Goal: Find contact information: Find contact information

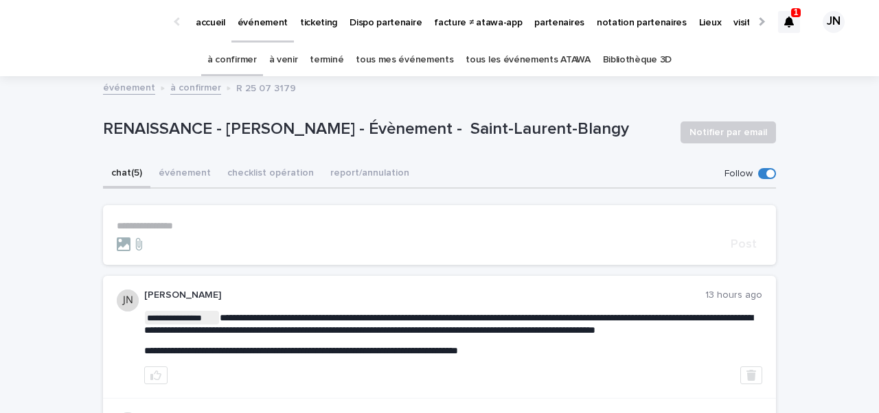
click at [784, 27] on icon at bounding box center [789, 21] width 10 height 11
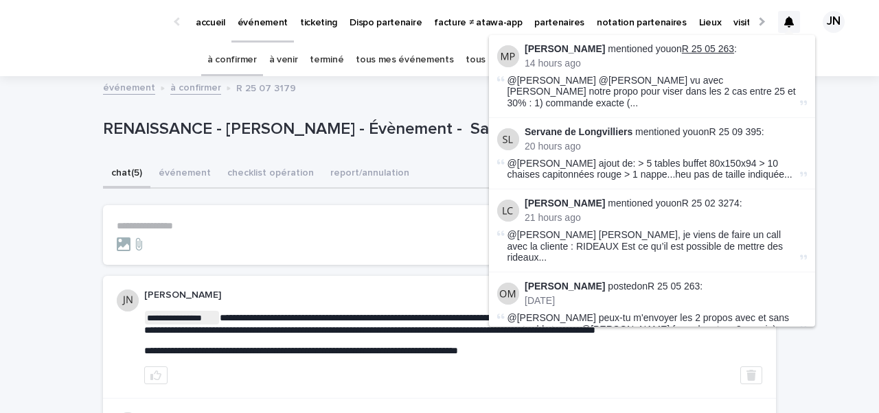
click at [684, 47] on link "R 25 05 263" at bounding box center [708, 48] width 52 height 11
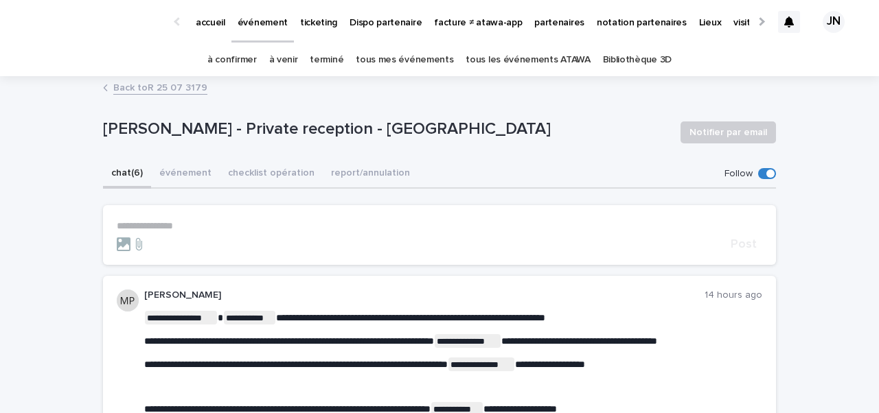
click at [268, 21] on p "événement" at bounding box center [263, 14] width 50 height 29
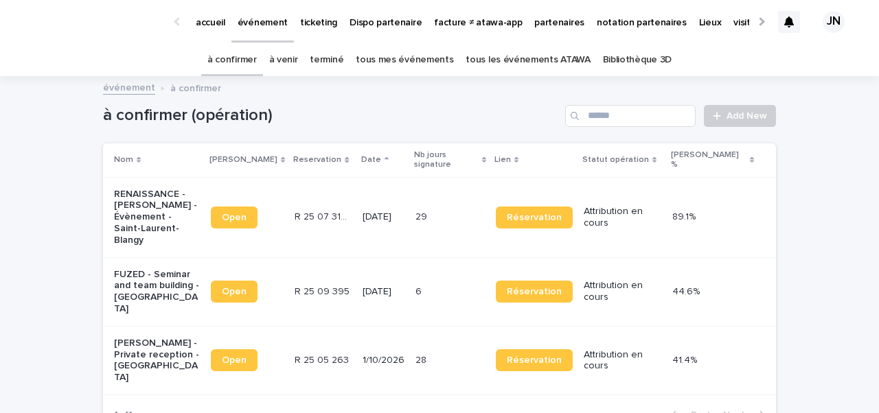
click at [283, 66] on link "à venir" at bounding box center [283, 60] width 29 height 32
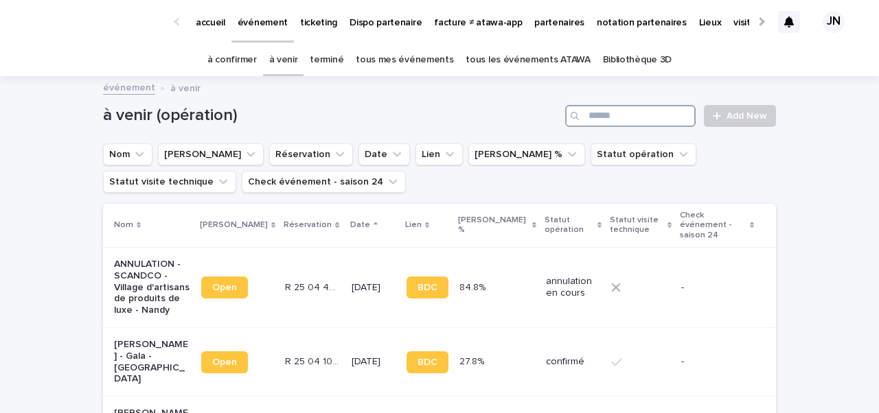
click at [618, 119] on input "Search" at bounding box center [630, 116] width 130 height 22
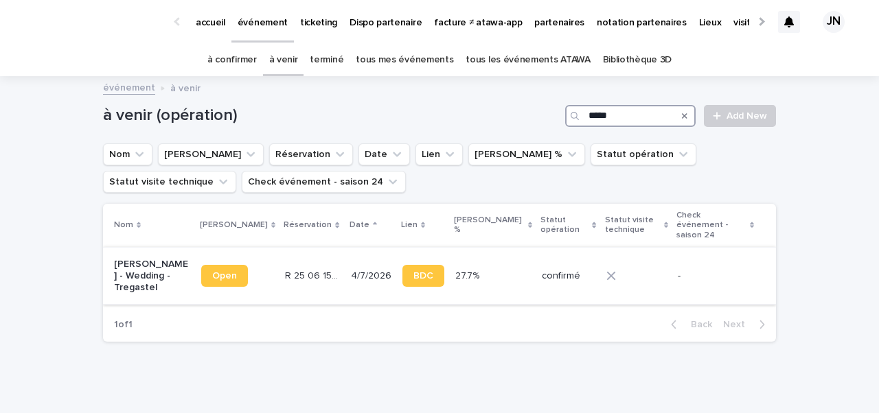
type input "*****"
click at [304, 265] on div "R 25 06 1542 R 25 06 1542" at bounding box center [312, 276] width 55 height 23
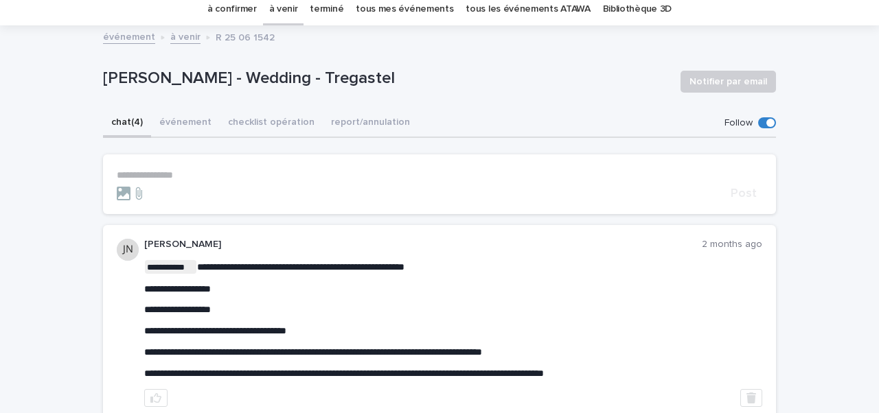
scroll to position [54, 0]
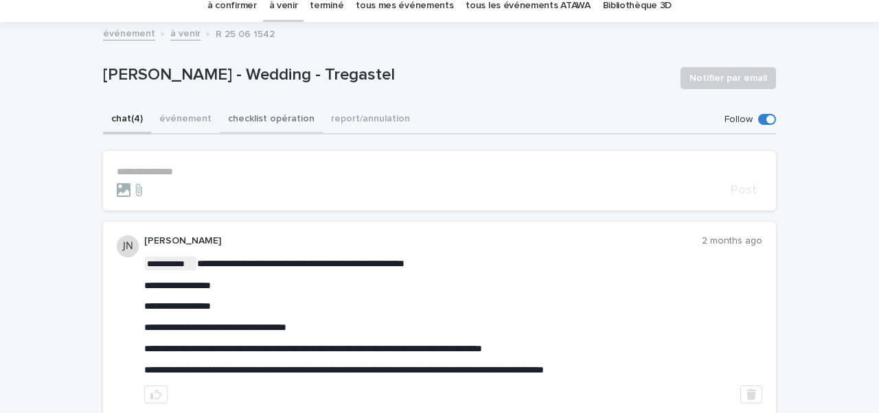
click at [253, 117] on button "checklist opération" at bounding box center [271, 120] width 103 height 29
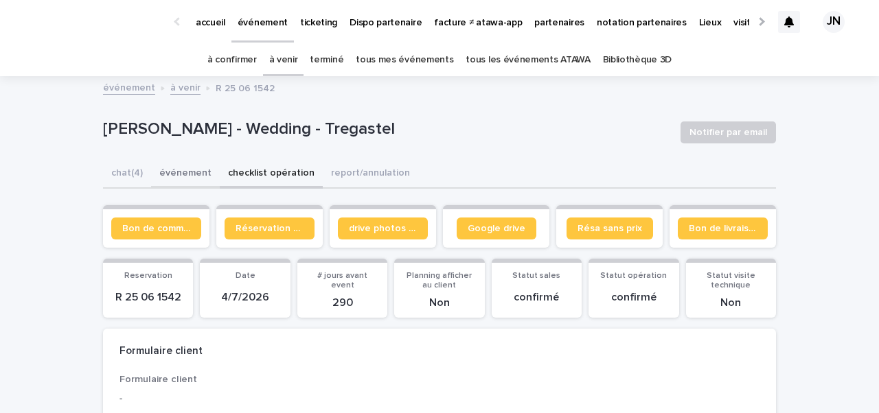
click at [179, 172] on button "événement" at bounding box center [185, 174] width 69 height 29
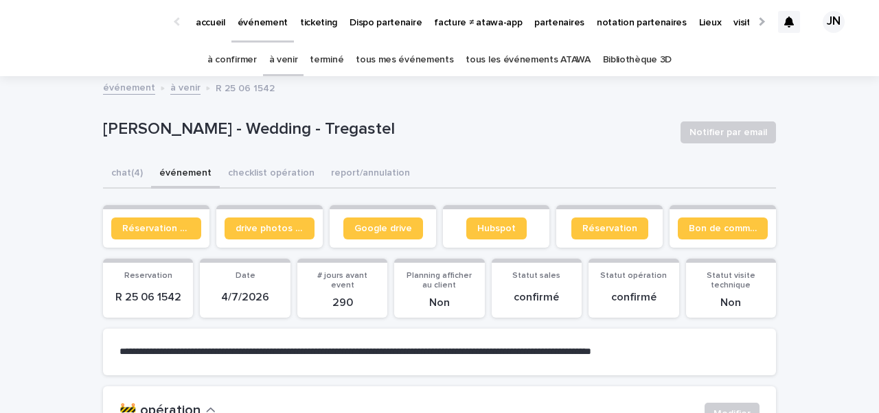
scroll to position [323, 0]
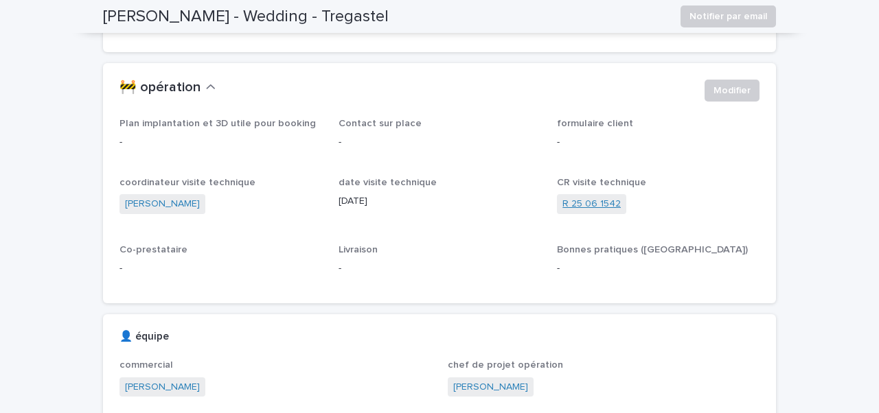
click at [597, 208] on link "R 25 06 1542" at bounding box center [591, 204] width 58 height 14
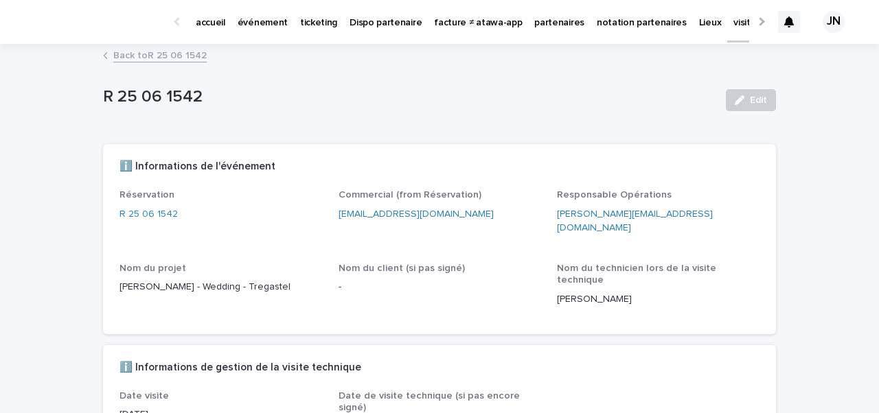
click at [483, 218] on p "lea.cardin@atawa.com" at bounding box center [439, 214] width 203 height 14
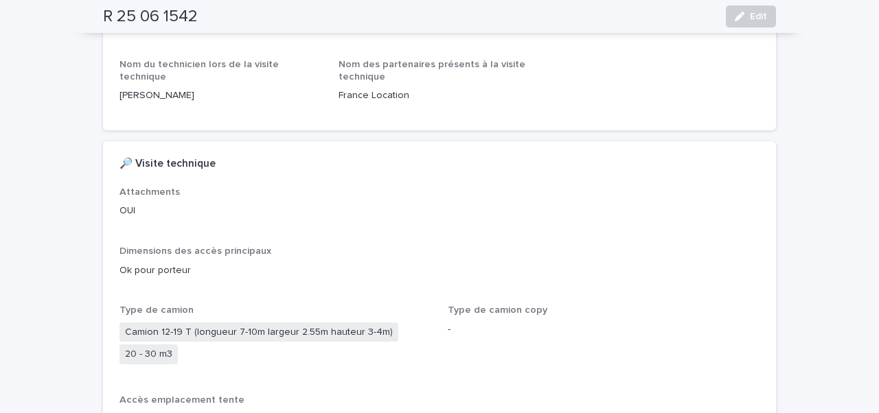
scroll to position [568, 0]
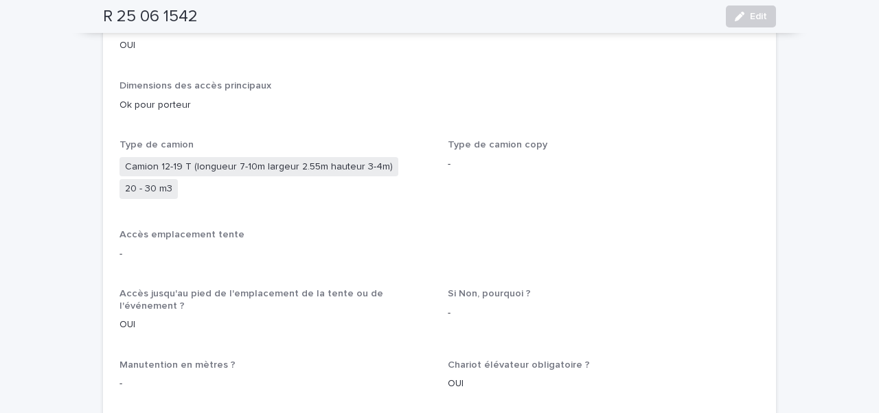
click at [286, 139] on p "Type de camion" at bounding box center [275, 145] width 312 height 12
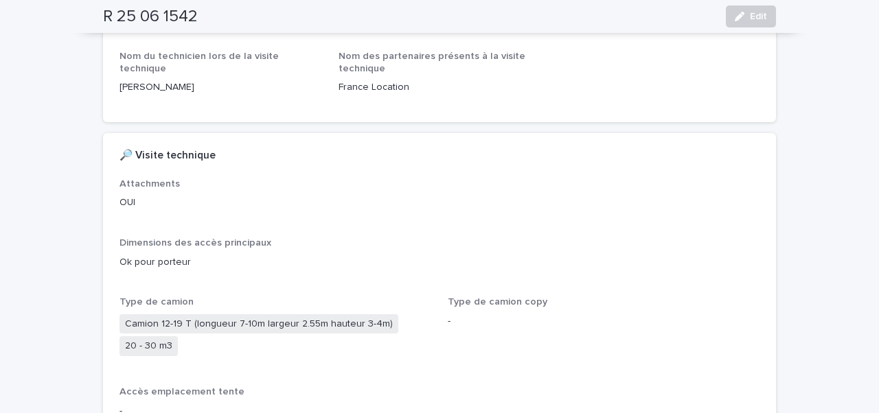
scroll to position [410, 0]
click at [288, 196] on p "OUI" at bounding box center [275, 203] width 312 height 14
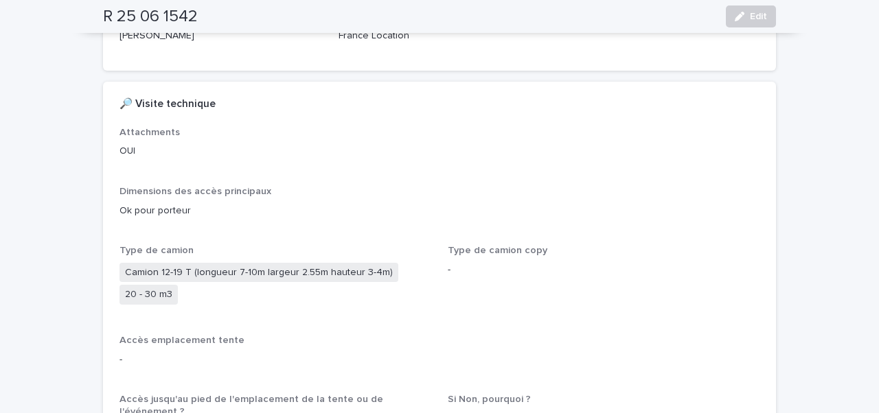
scroll to position [467, 0]
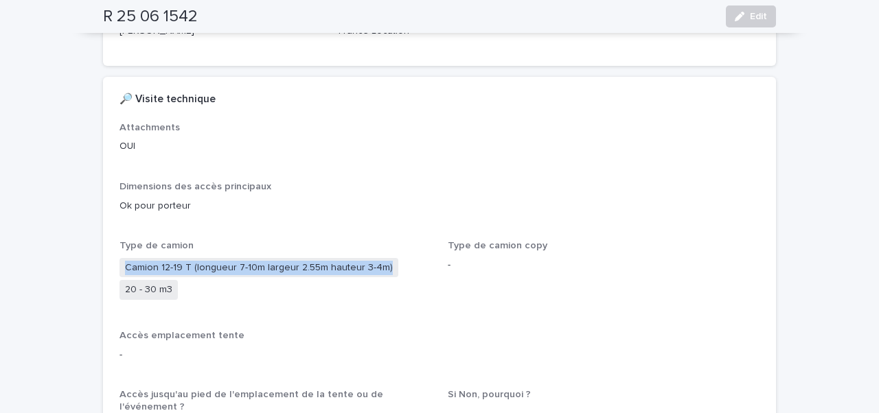
drag, startPoint x: 124, startPoint y: 229, endPoint x: 255, endPoint y: 237, distance: 130.7
click at [255, 258] on span "Camion 12-19 T (longueur 7-10m largeur 2.55m hauteur 3-4m)" at bounding box center [258, 268] width 279 height 20
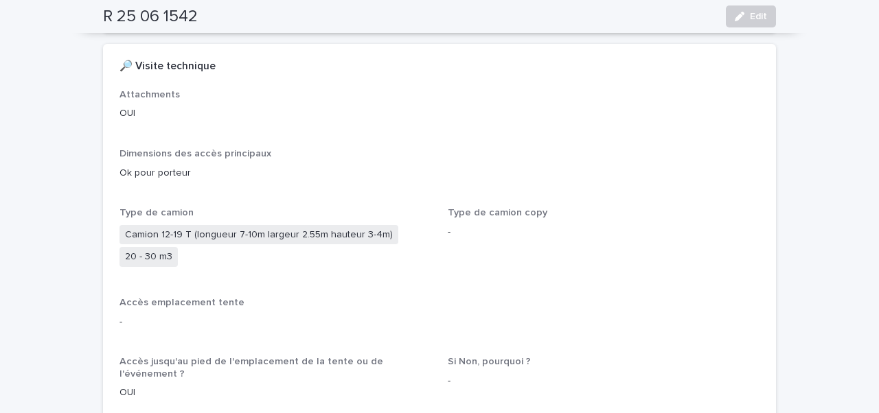
scroll to position [522, 0]
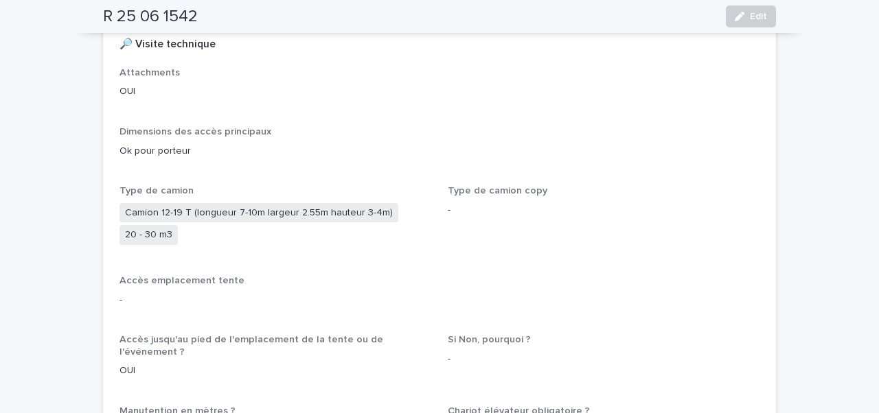
click at [339, 128] on div "Dimensions des accès principaux Ok pour porteur" at bounding box center [439, 147] width 640 height 43
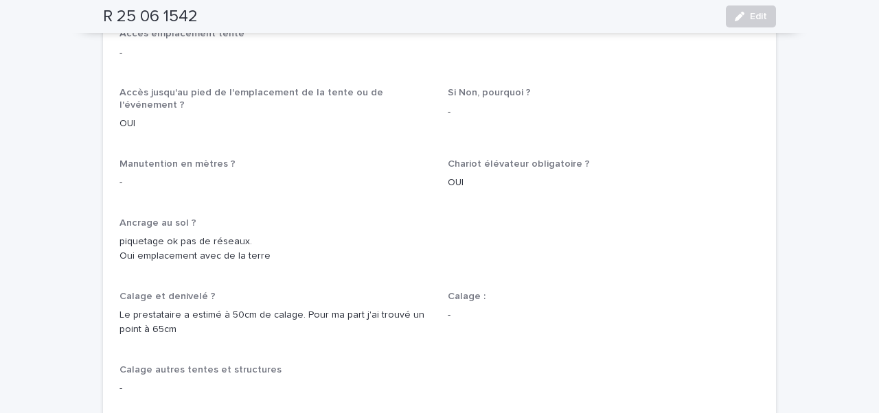
scroll to position [767, 0]
click at [363, 293] on p "Calage et denivelé ?" at bounding box center [275, 299] width 312 height 12
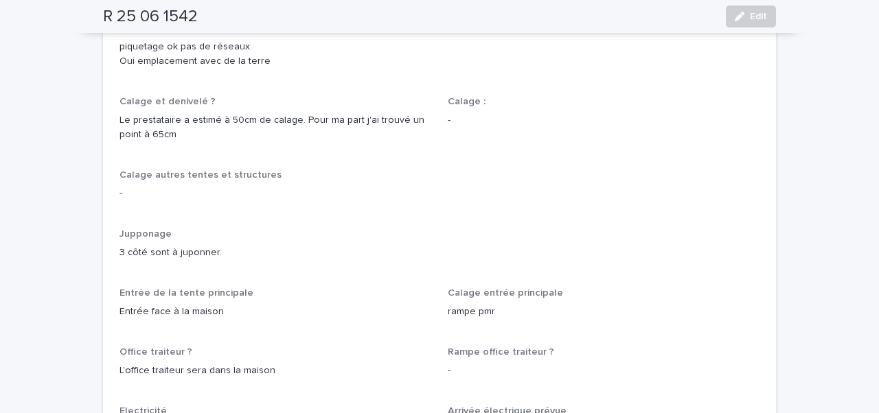
scroll to position [962, 0]
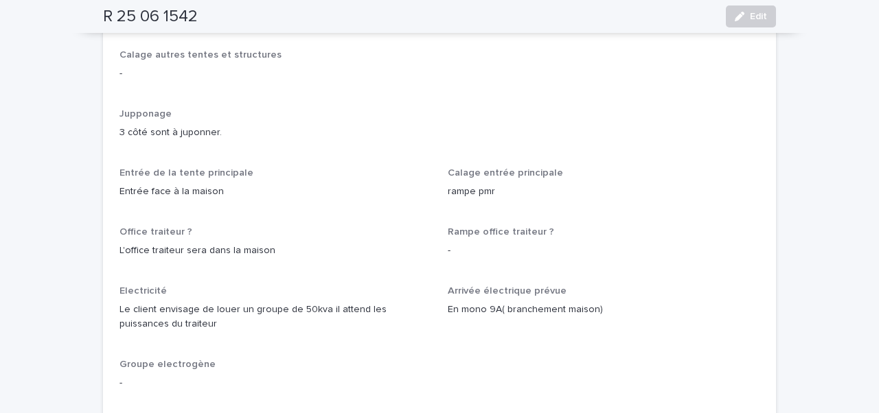
scroll to position [1085, 0]
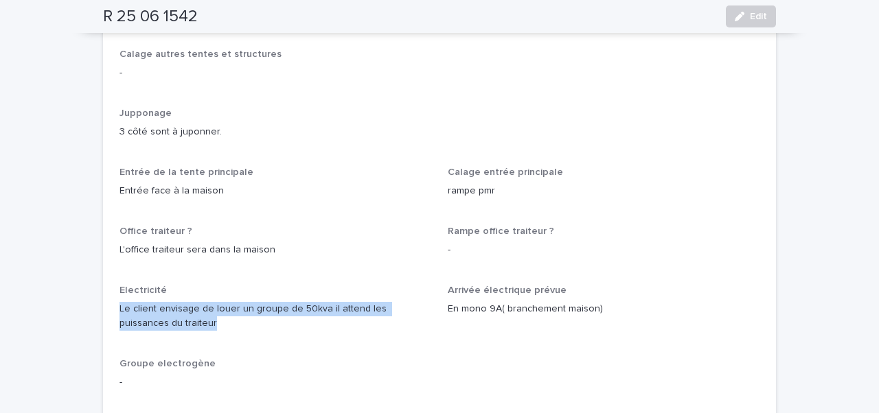
drag, startPoint x: 121, startPoint y: 259, endPoint x: 172, endPoint y: 276, distance: 54.1
click at [172, 302] on p "Le client envisage de louer un groupe de 50kva il attend les puissances du trai…" at bounding box center [275, 316] width 312 height 29
copy p "Le client envisage de louer un groupe de 50kva il attend les puissances du trai…"
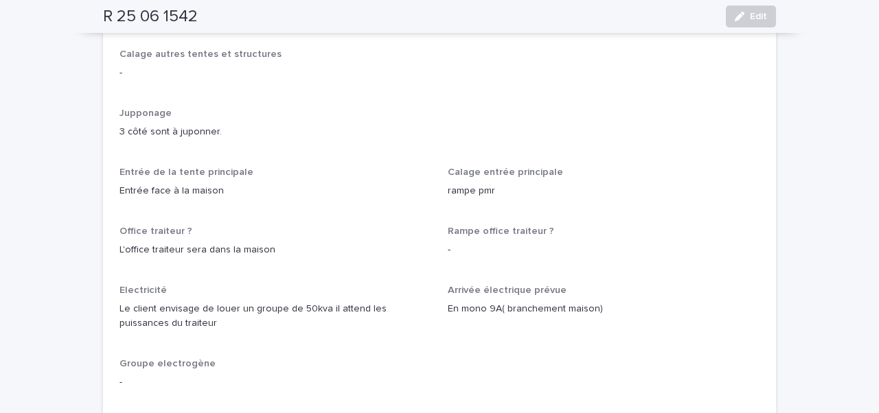
click at [293, 285] on p "Electricité" at bounding box center [275, 291] width 312 height 12
drag, startPoint x: 446, startPoint y: 259, endPoint x: 613, endPoint y: 264, distance: 167.6
copy p "En mono 9A( branchement maison)"
click at [291, 243] on p "L'office traiteur sera dans la maison" at bounding box center [275, 250] width 312 height 14
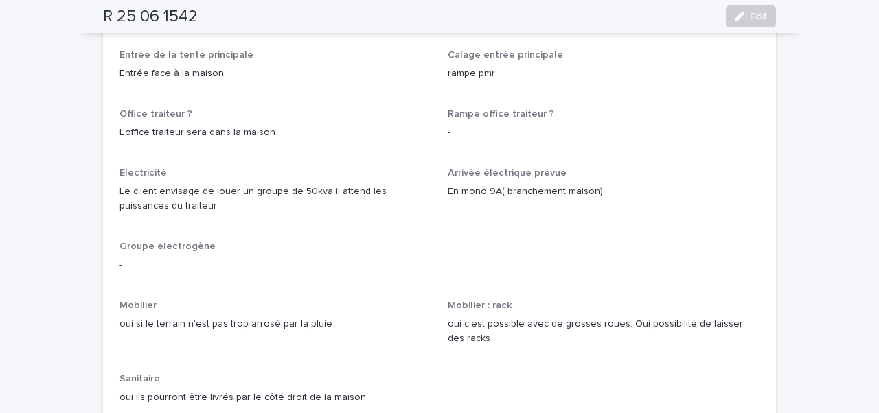
scroll to position [1386, 0]
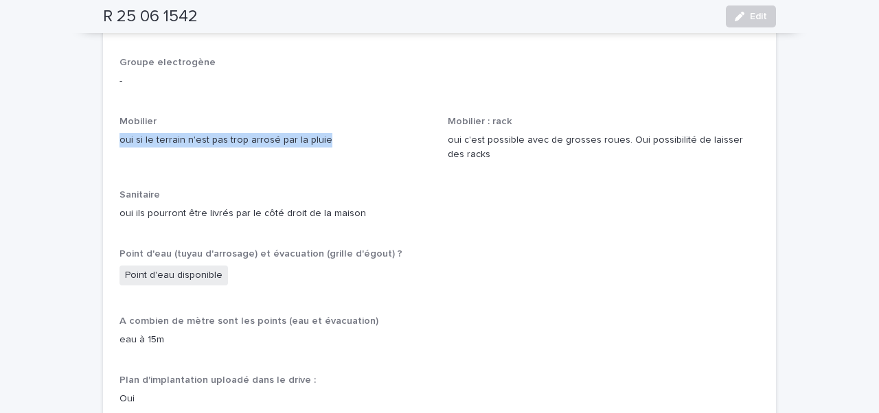
drag, startPoint x: 122, startPoint y: 91, endPoint x: 325, endPoint y: 91, distance: 203.2
click at [325, 133] on p "oui si le terrain n'est pas trop arrosé par la pluie" at bounding box center [275, 140] width 312 height 14
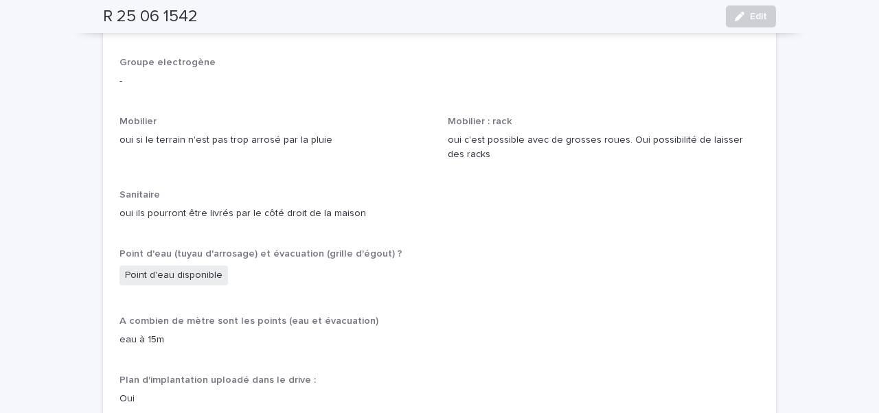
click at [389, 196] on div "Attachments OUI Dimensions des accès principaux Ok pour porteur Type de camion …" at bounding box center [439, 216] width 640 height 2026
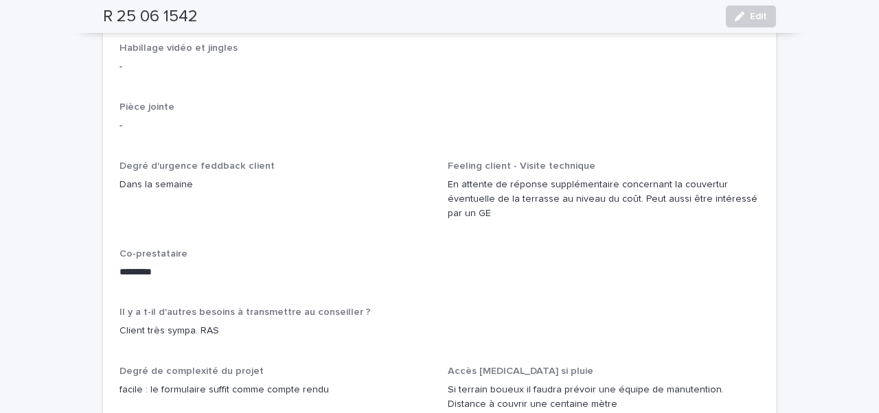
scroll to position [2209, 0]
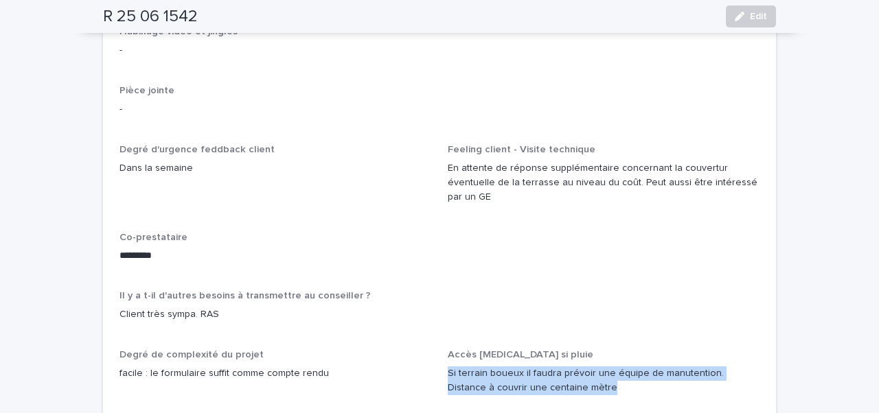
drag, startPoint x: 441, startPoint y: 310, endPoint x: 610, endPoint y: 323, distance: 170.1
copy p "Si terrain boueux il faudra prévoir une équipe de manutention. Distance à couvr…"
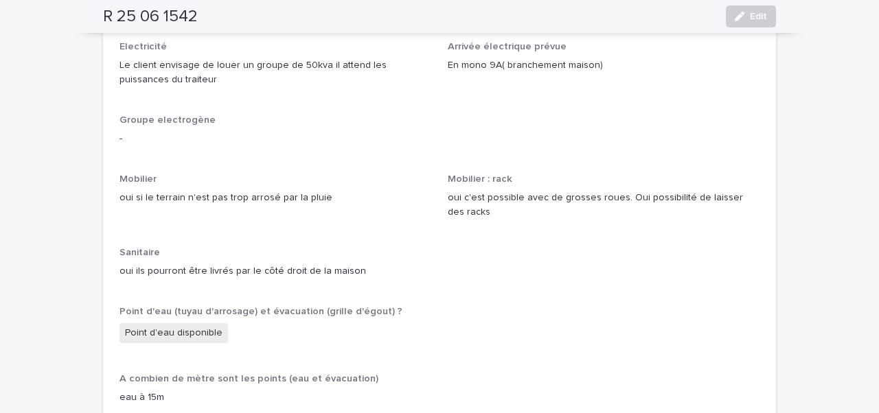
scroll to position [1321, 0]
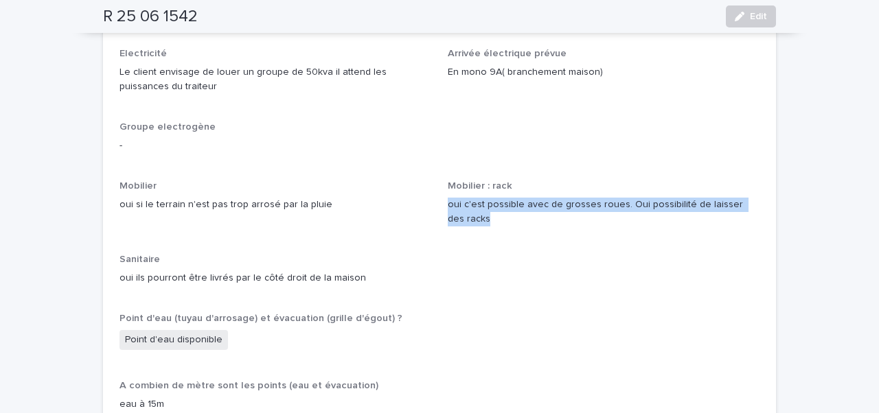
drag, startPoint x: 446, startPoint y: 155, endPoint x: 485, endPoint y: 176, distance: 45.1
click at [485, 176] on div "Attachments OUI Dimensions des accès principaux Ok pour porteur Type de camion …" at bounding box center [439, 281] width 640 height 2026
copy p "oui c'est possible avec de grosses roues. Oui possibilité de laisser des racks"
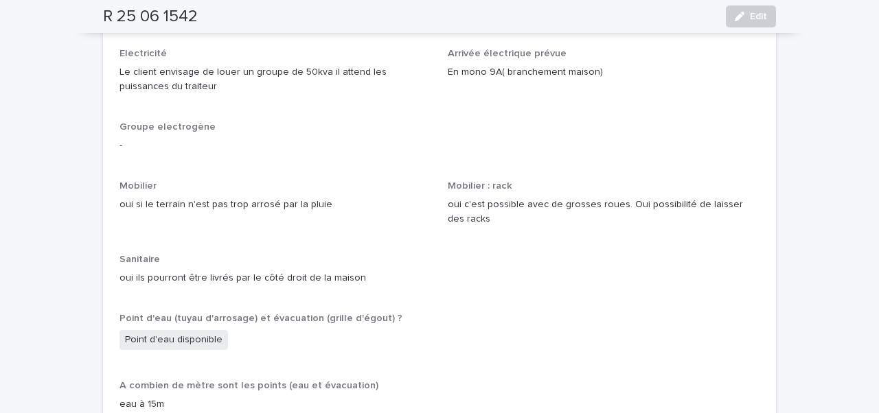
click at [402, 181] on div "Mobilier oui si le terrain n'est pas trop arrosé par la pluie" at bounding box center [275, 202] width 312 height 43
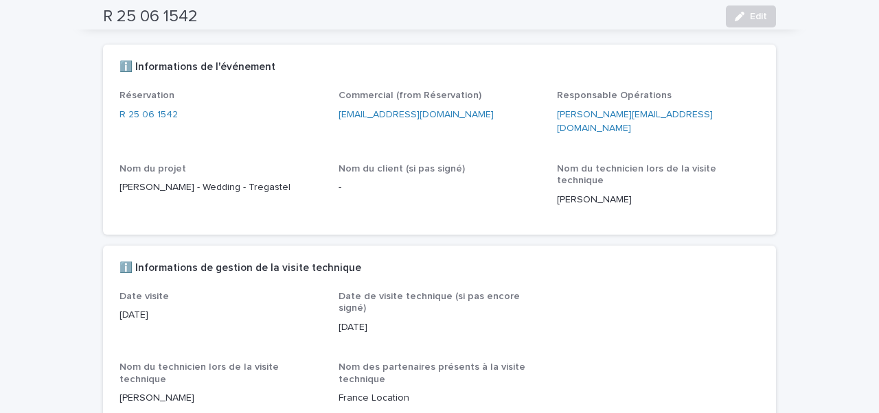
scroll to position [0, 0]
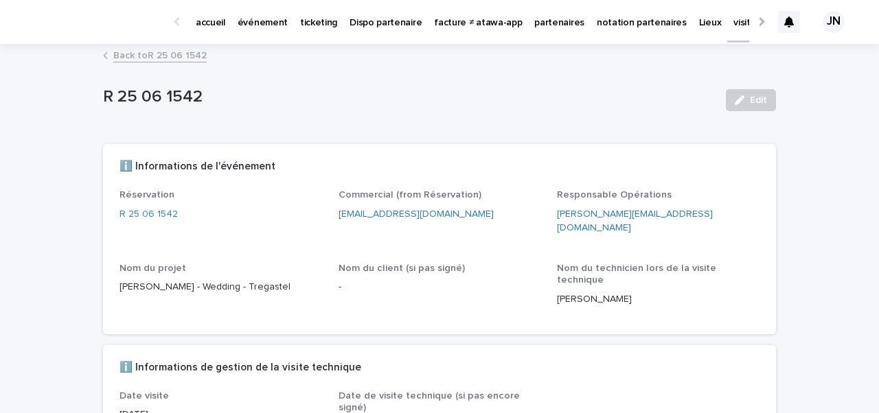
click at [156, 51] on link "Back to R 25 06 1542" at bounding box center [159, 55] width 93 height 16
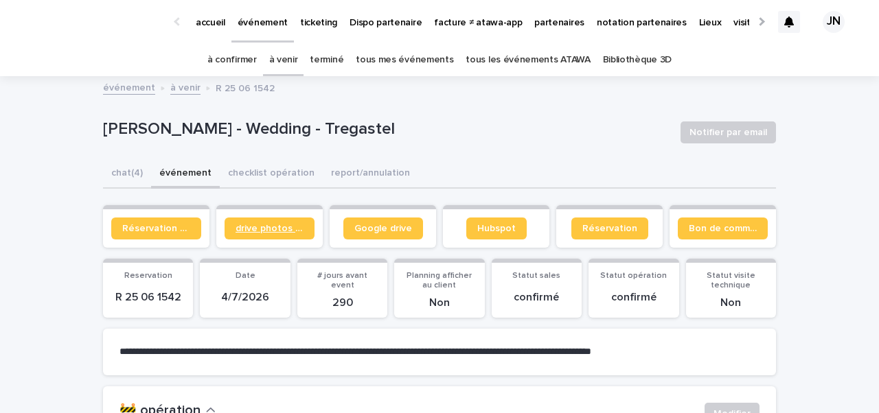
click at [292, 231] on span "drive photos coordinateur" at bounding box center [269, 229] width 68 height 10
click at [561, 22] on p "partenaires" at bounding box center [559, 14] width 50 height 29
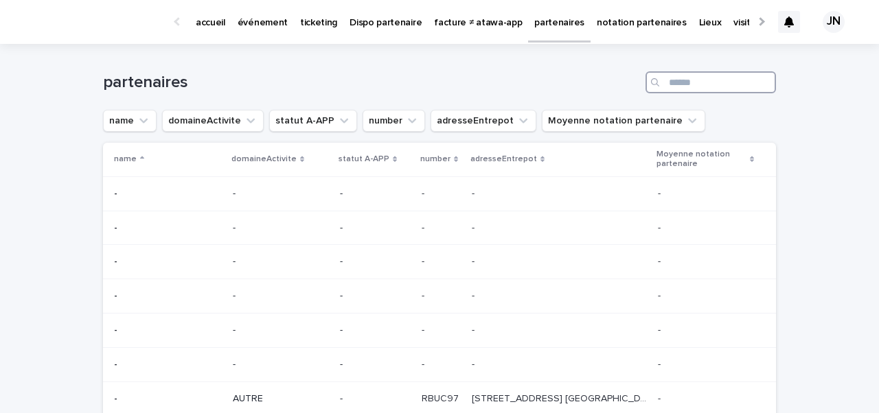
click at [685, 80] on input "Search" at bounding box center [710, 82] width 130 height 22
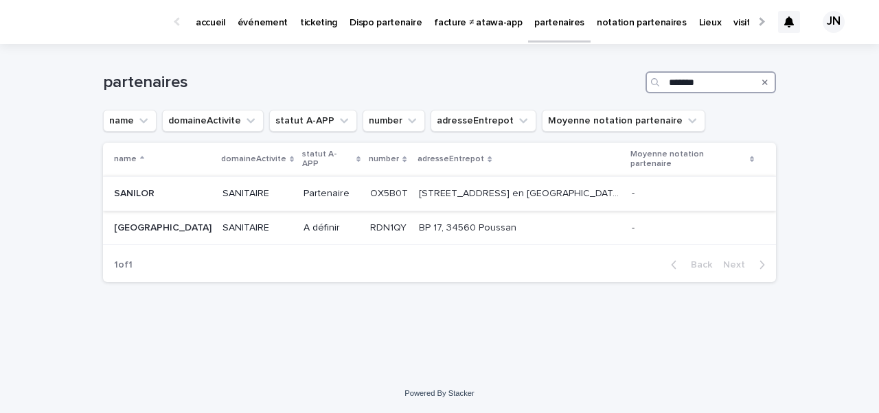
type input "*******"
click at [275, 191] on p "SANITAIRE" at bounding box center [257, 194] width 70 height 12
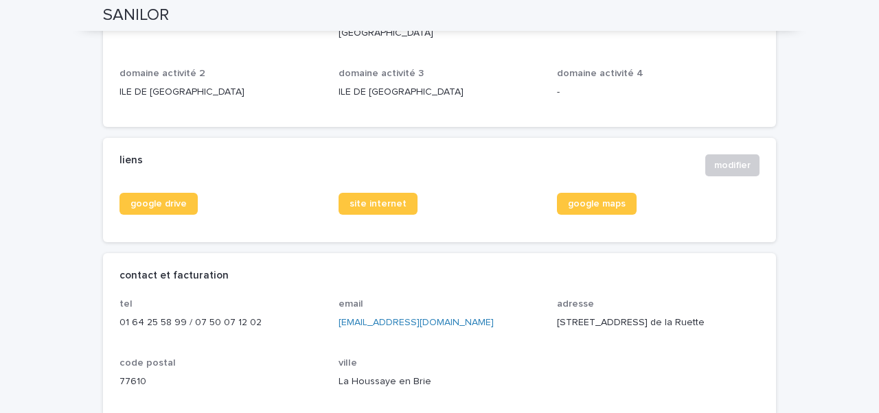
scroll to position [590, 0]
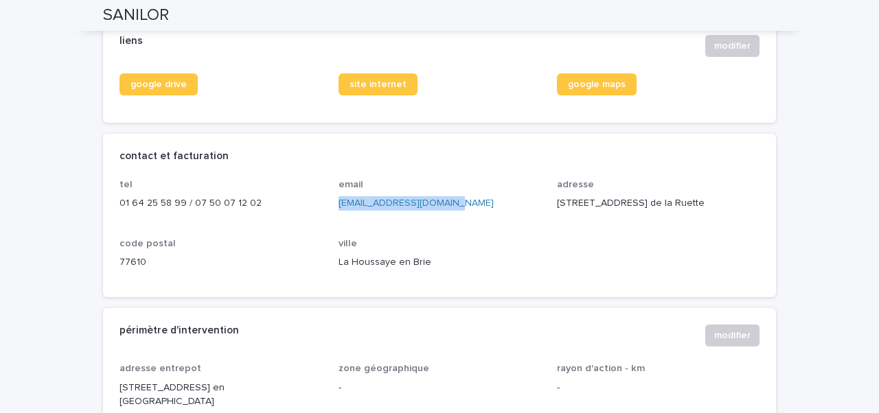
drag, startPoint x: 443, startPoint y: 204, endPoint x: 335, endPoint y: 204, distance: 108.5
click at [335, 204] on div "tel 01 64 25 58 99 / 07 50 07 12 02 email contact-idf@sanilor.com adresse 44 Ch…" at bounding box center [439, 230] width 640 height 102
copy link "contact-idf@sanilor.com"
click at [292, 122] on div "google drive site internet google maps" at bounding box center [439, 97] width 673 height 49
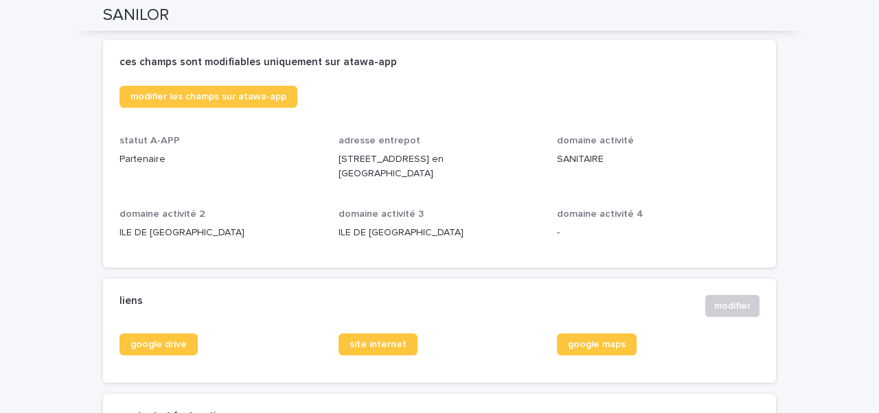
scroll to position [0, 0]
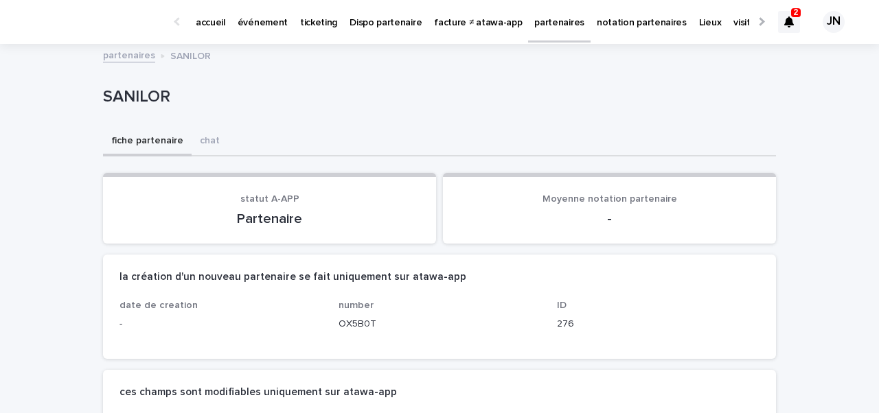
click at [246, 25] on p "événement" at bounding box center [263, 14] width 50 height 29
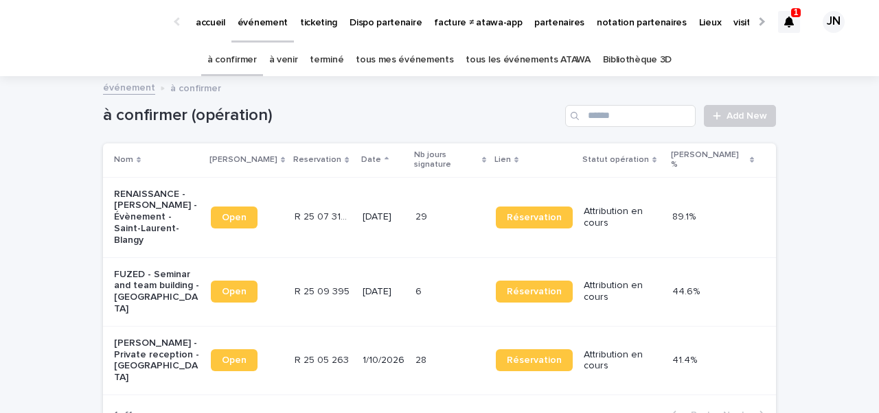
click at [185, 205] on p "RENAISSANCE - Giulia Luciano - Évènement - Saint-Laurent-Blangy" at bounding box center [157, 218] width 86 height 58
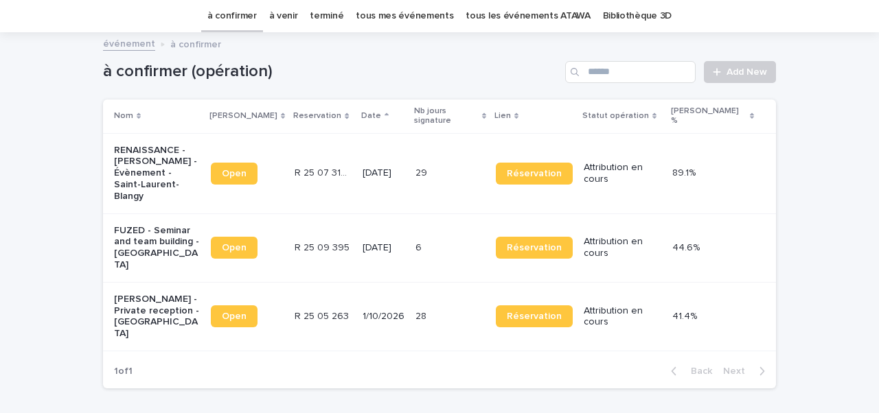
click at [143, 225] on p "FUZED - Seminar and team building - Mouroux" at bounding box center [157, 248] width 86 height 46
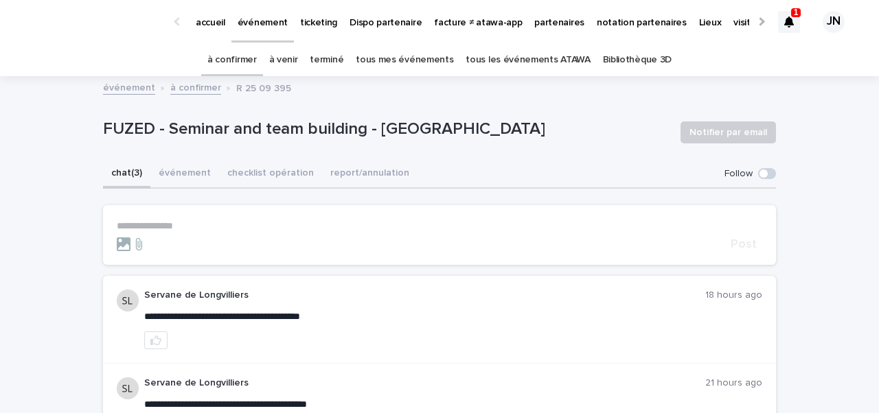
click at [206, 227] on p "**********" at bounding box center [439, 226] width 645 height 12
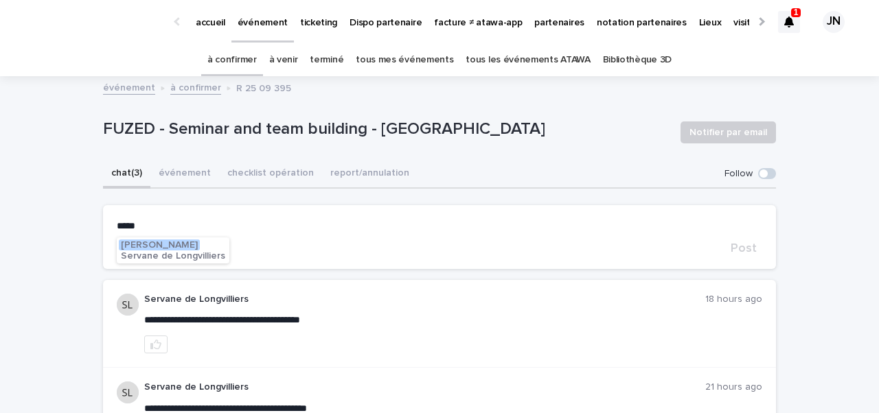
click at [211, 260] on span "Servane de Longvilliers" at bounding box center [173, 256] width 104 height 10
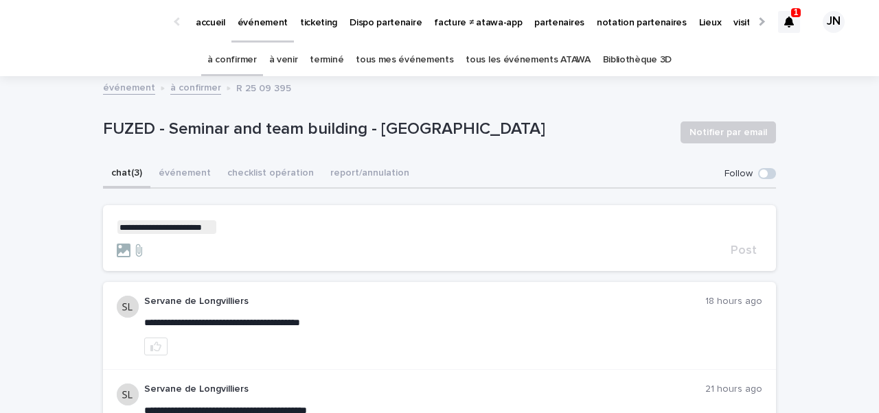
click at [270, 229] on p "**********" at bounding box center [439, 227] width 645 height 14
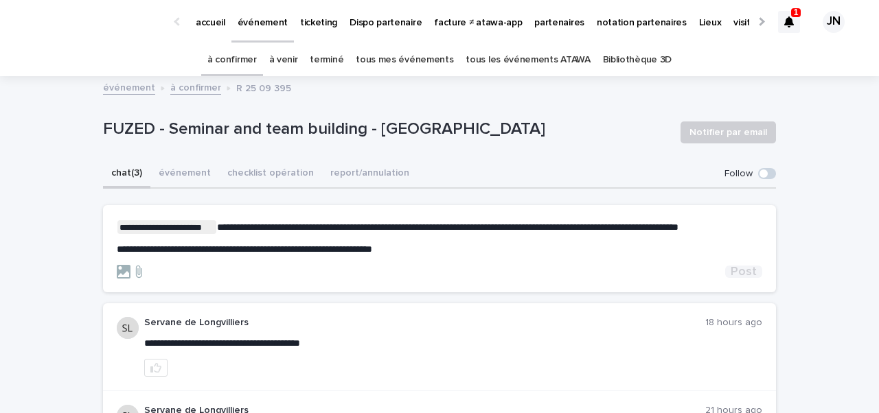
click at [752, 269] on span "Post" at bounding box center [743, 272] width 26 height 12
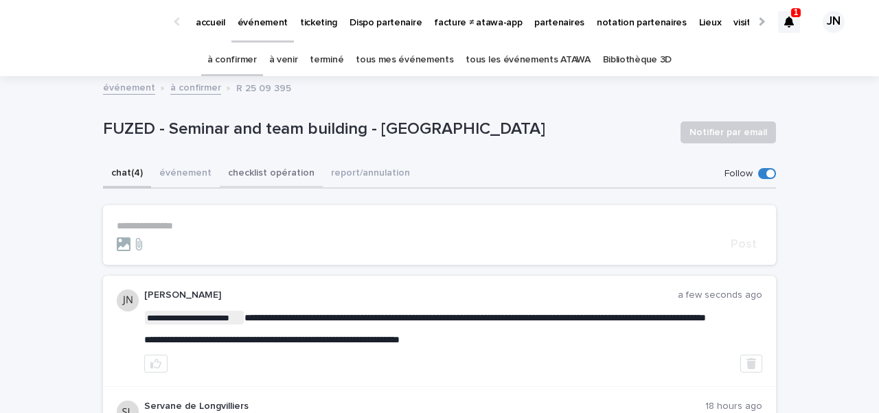
click at [290, 173] on button "checklist opération" at bounding box center [271, 174] width 103 height 29
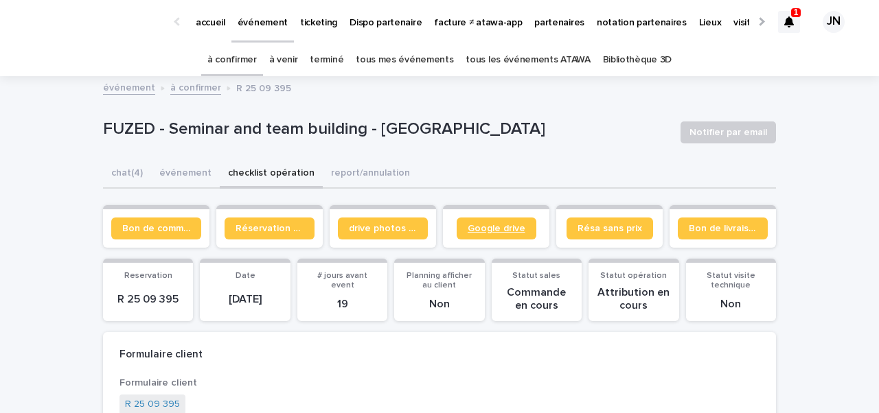
click at [480, 230] on span "Google drive" at bounding box center [496, 229] width 58 height 10
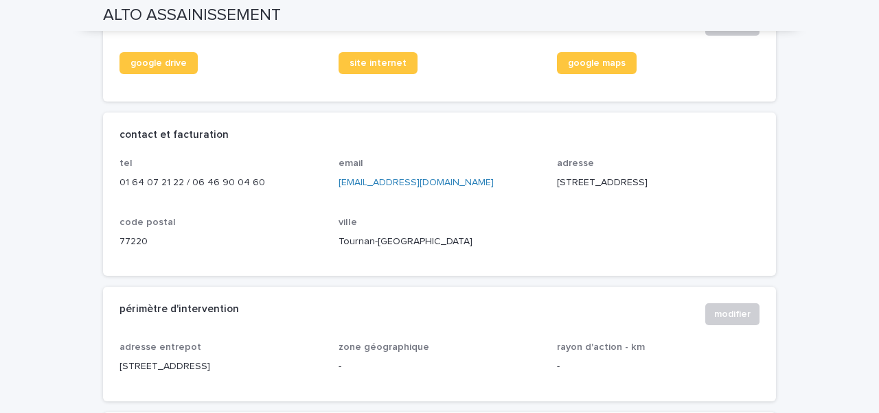
scroll to position [504, 0]
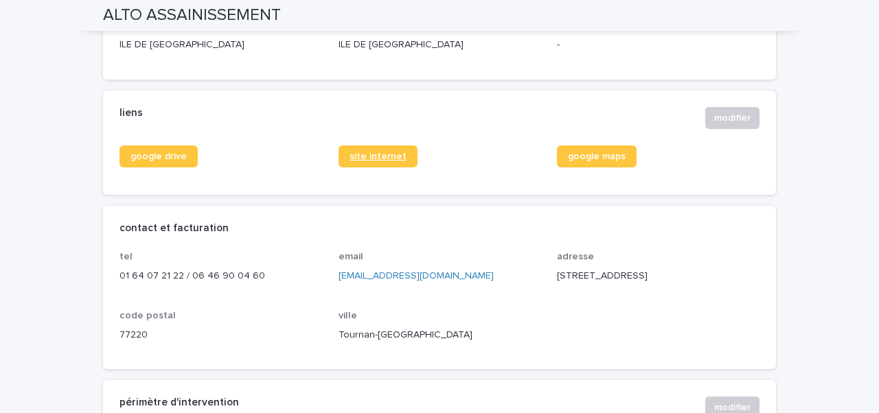
click at [392, 151] on link "site internet" at bounding box center [377, 157] width 79 height 22
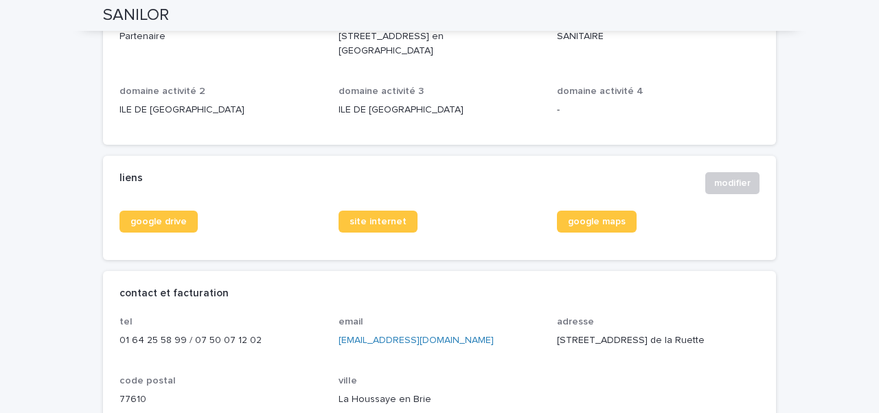
scroll to position [506, 0]
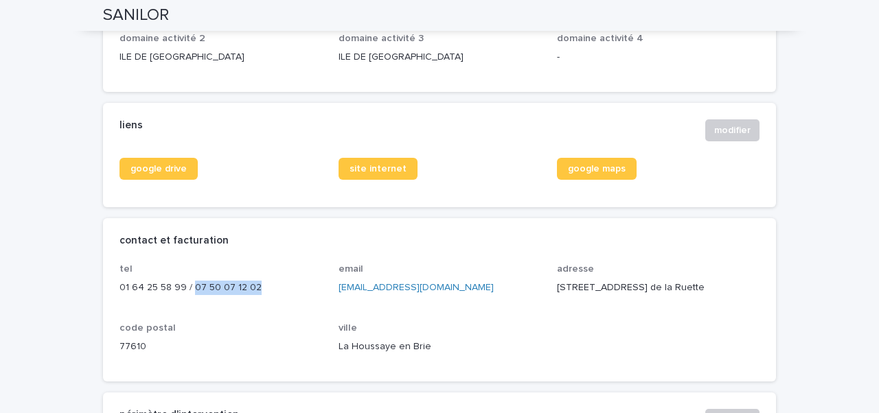
drag, startPoint x: 194, startPoint y: 287, endPoint x: 263, endPoint y: 286, distance: 69.3
click at [264, 287] on p "01 64 25 58 99 / 07 50 07 12 02" at bounding box center [220, 288] width 203 height 14
copy p "07 50 07 12 02"
click at [263, 286] on p "01 64 25 58 99 / 07 50 07 12 02" at bounding box center [220, 288] width 203 height 14
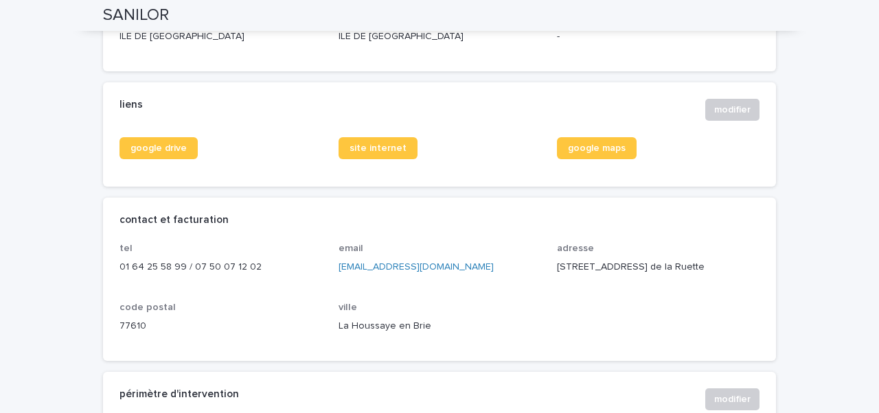
scroll to position [490, 0]
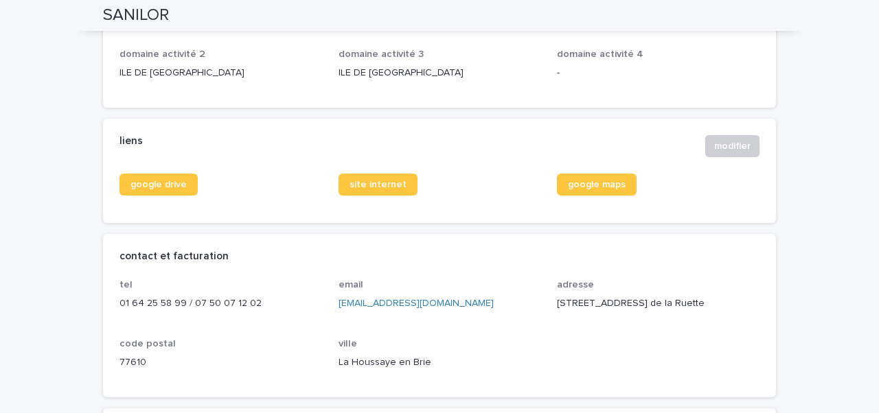
click at [480, 153] on div "liens modifier" at bounding box center [439, 146] width 640 height 22
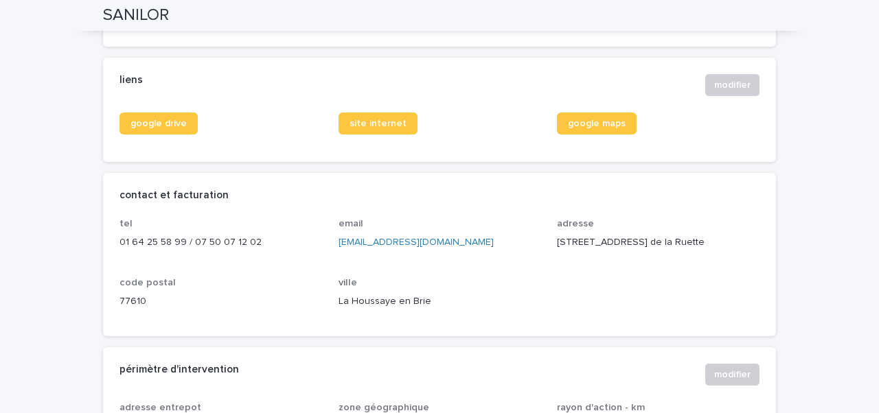
scroll to position [553, 0]
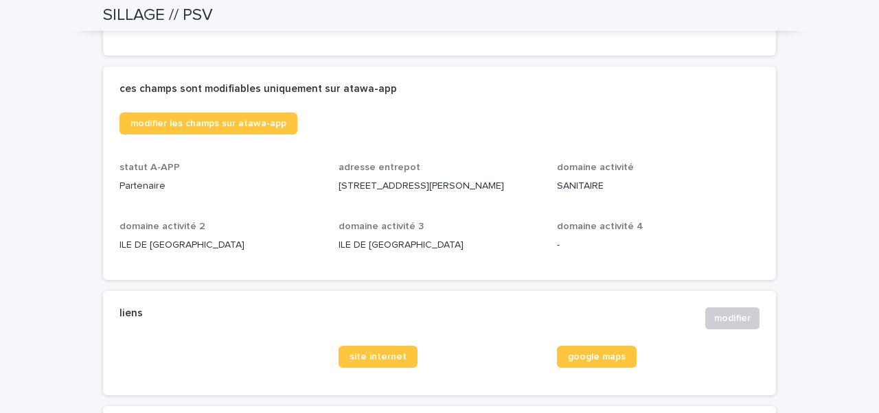
scroll to position [132, 0]
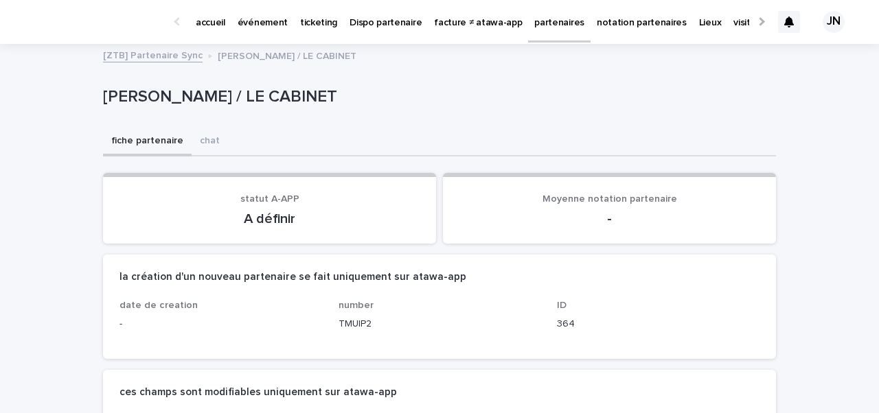
click at [464, 197] on p "Moyenne notation partenaire" at bounding box center [609, 200] width 300 height 12
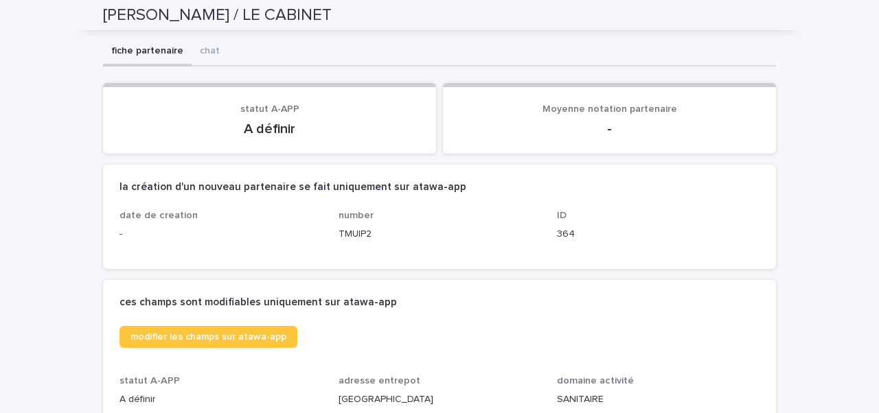
scroll to position [82, 0]
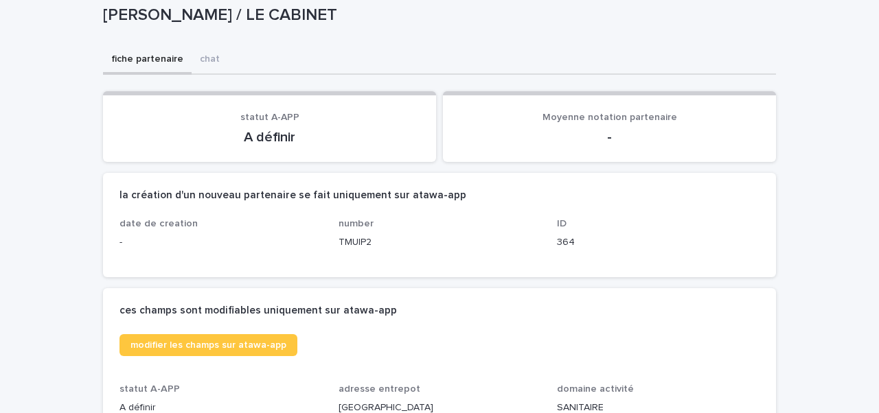
drag, startPoint x: 101, startPoint y: 8, endPoint x: 435, endPoint y: 19, distance: 334.5
copy p "[PERSON_NAME] / LE CABINET"
click at [732, 23] on p "WANNEBROUCQ Théophile / LE CABINET" at bounding box center [436, 15] width 667 height 20
click at [733, 32] on div "WANNEBROUCQ Théophile / LE CABINET" at bounding box center [439, 18] width 673 height 55
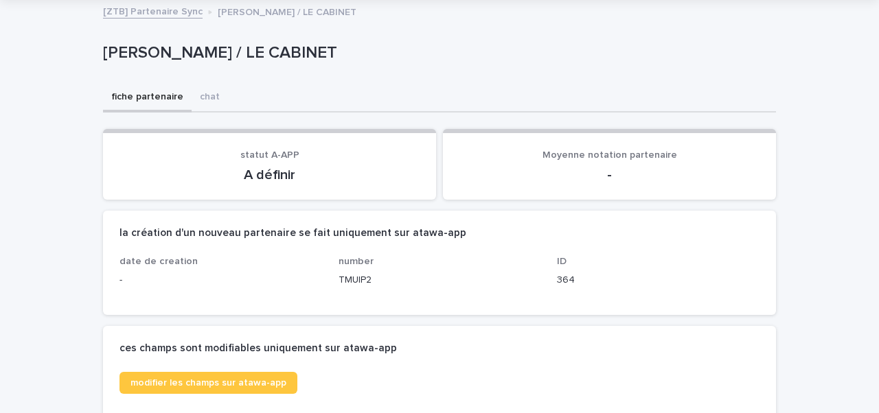
scroll to position [46, 0]
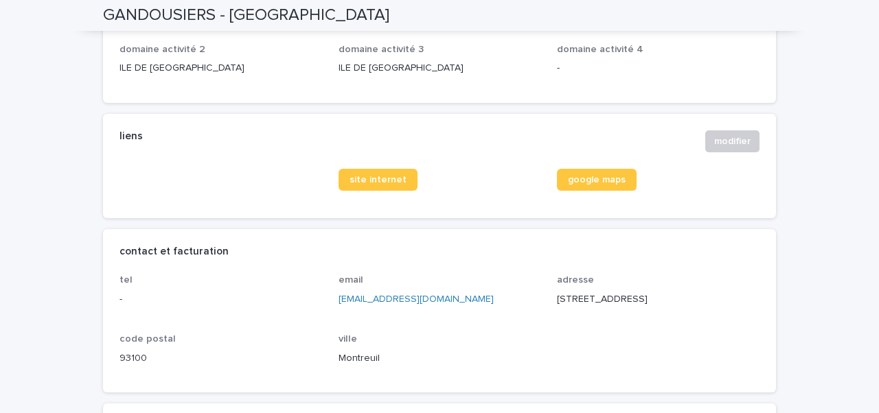
scroll to position [318, 0]
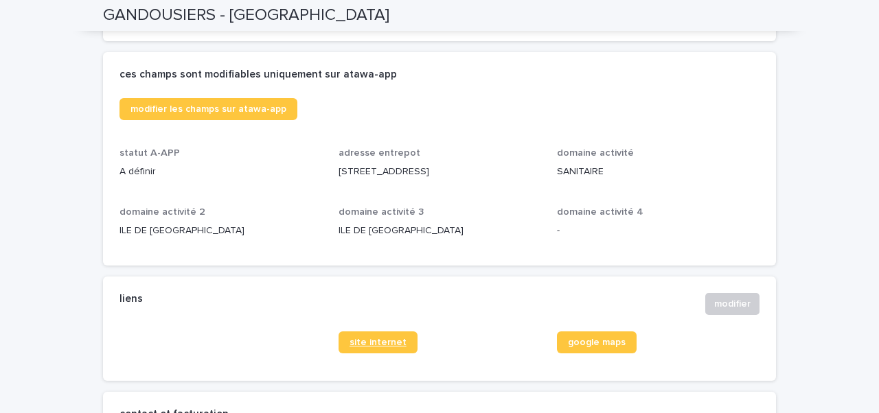
click at [382, 343] on span "site internet" at bounding box center [377, 343] width 57 height 10
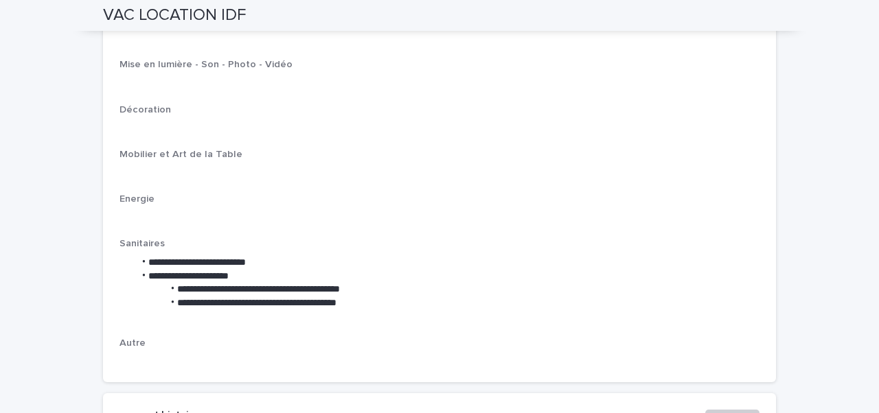
scroll to position [1893, 0]
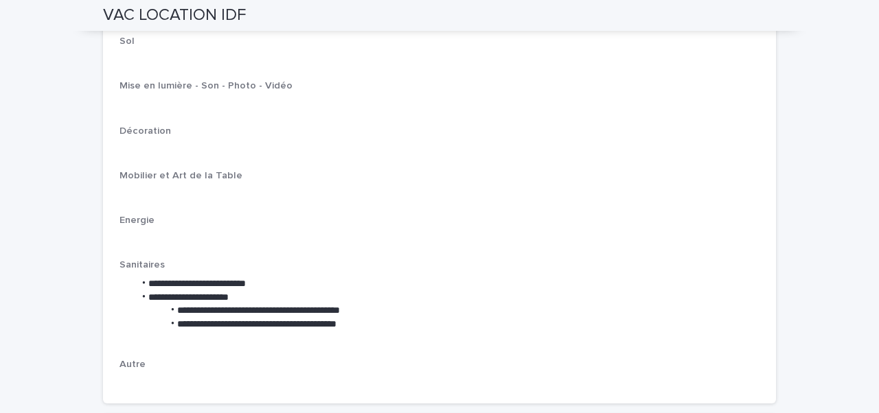
click at [463, 186] on div "**********" at bounding box center [439, 130] width 640 height 515
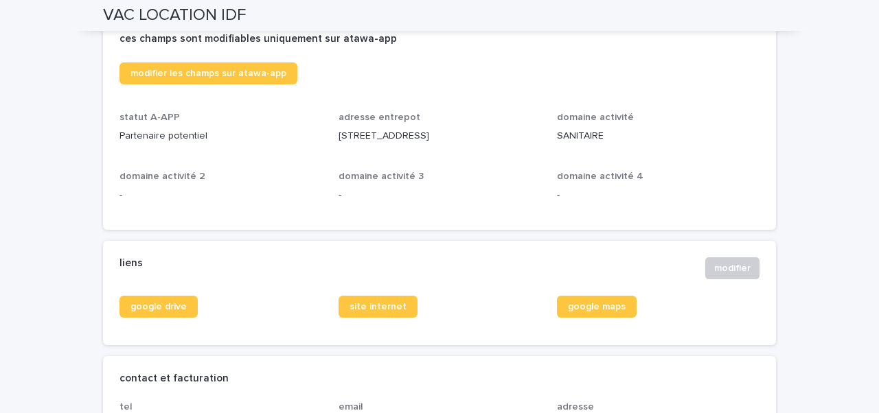
scroll to position [430, 0]
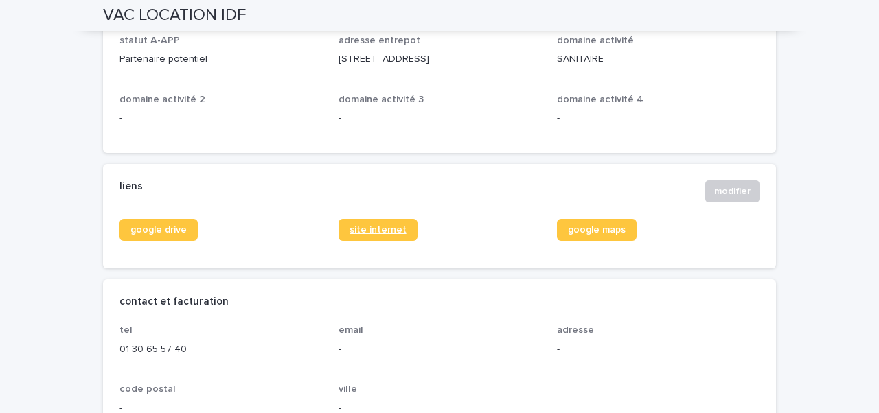
click at [386, 235] on span "site internet" at bounding box center [377, 230] width 57 height 10
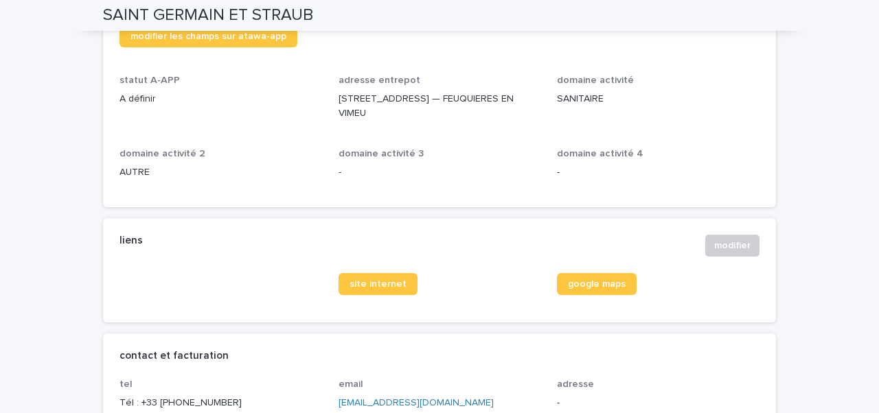
scroll to position [387, 0]
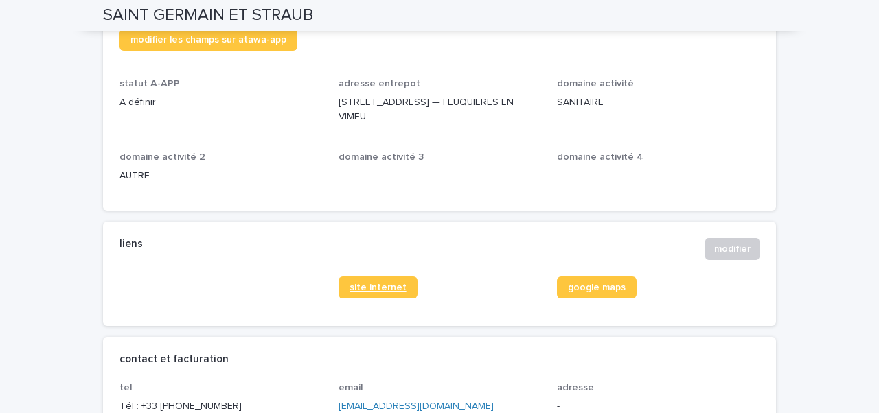
click at [379, 287] on span "site internet" at bounding box center [377, 288] width 57 height 10
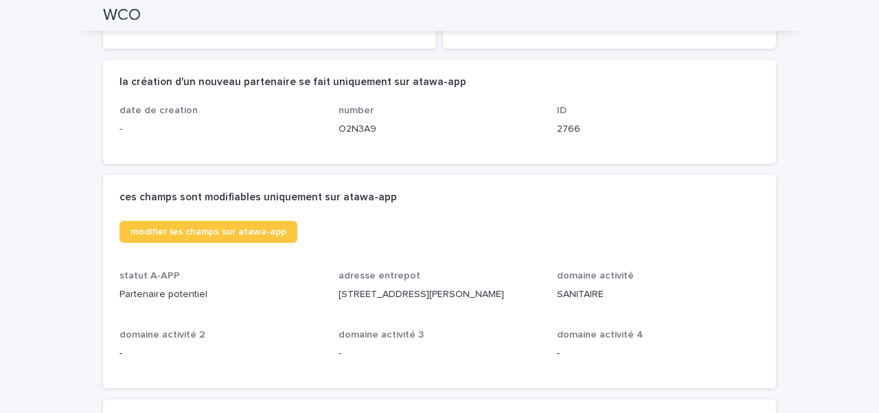
scroll to position [187, 0]
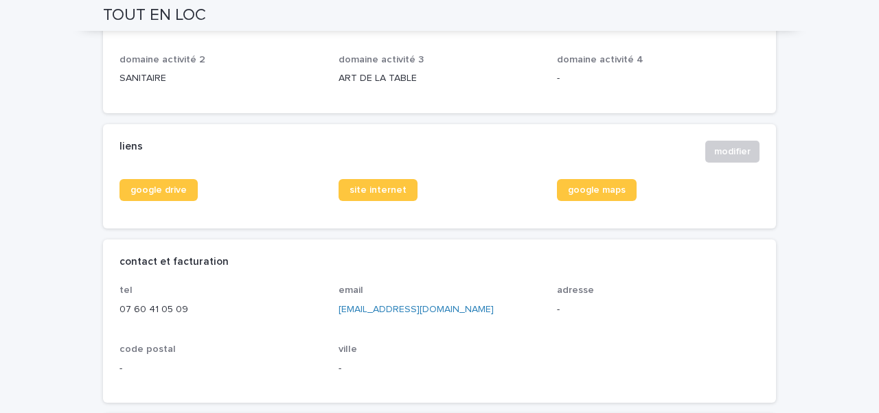
scroll to position [475, 0]
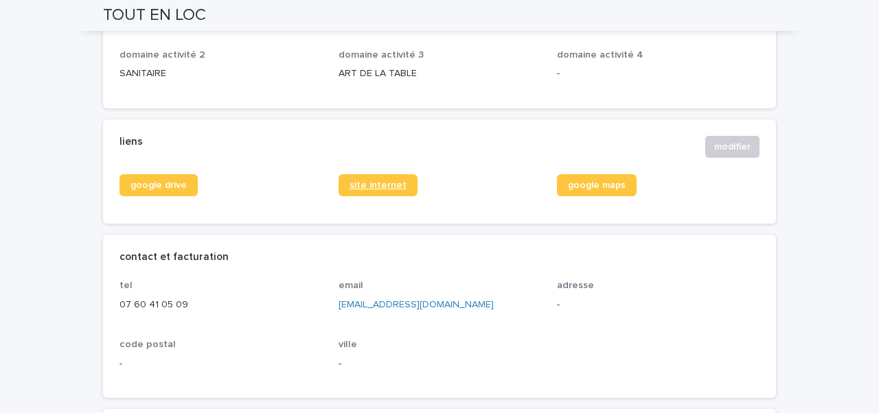
click at [387, 178] on link "site internet" at bounding box center [377, 185] width 79 height 22
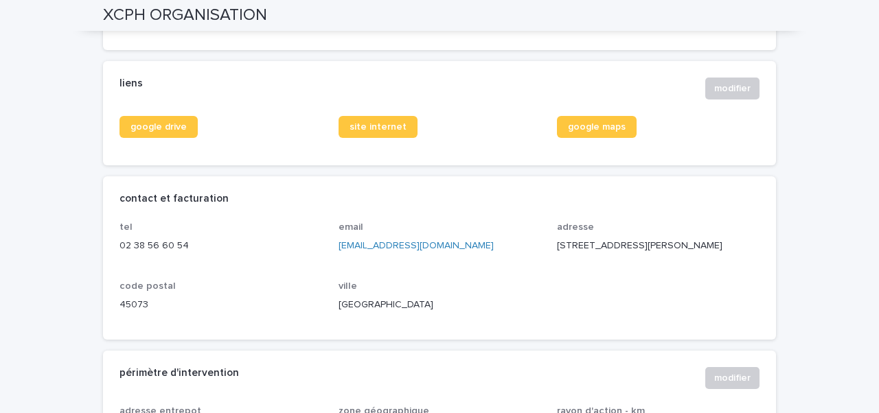
scroll to position [528, 0]
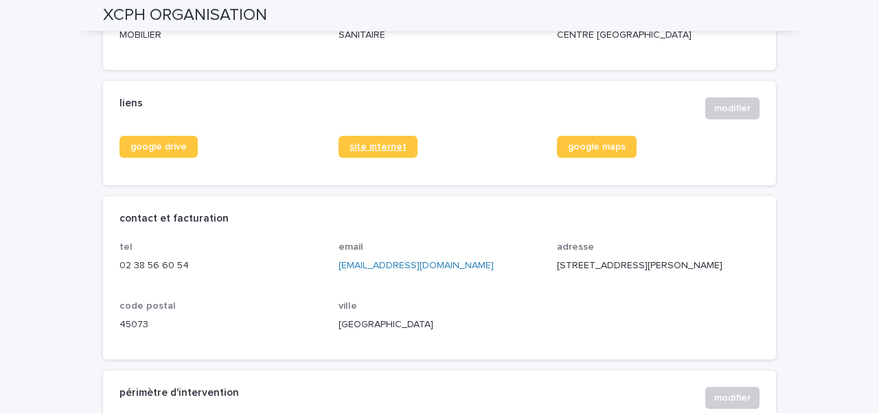
click at [382, 145] on span "site internet" at bounding box center [377, 147] width 57 height 10
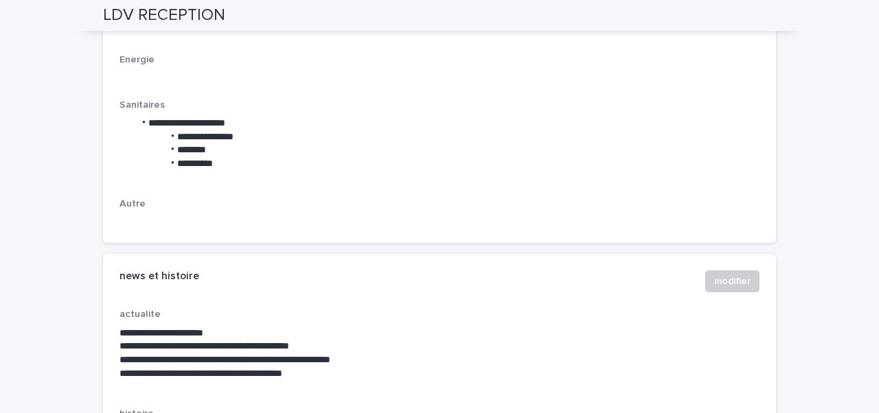
scroll to position [2129, 0]
